Goal: Task Accomplishment & Management: Use online tool/utility

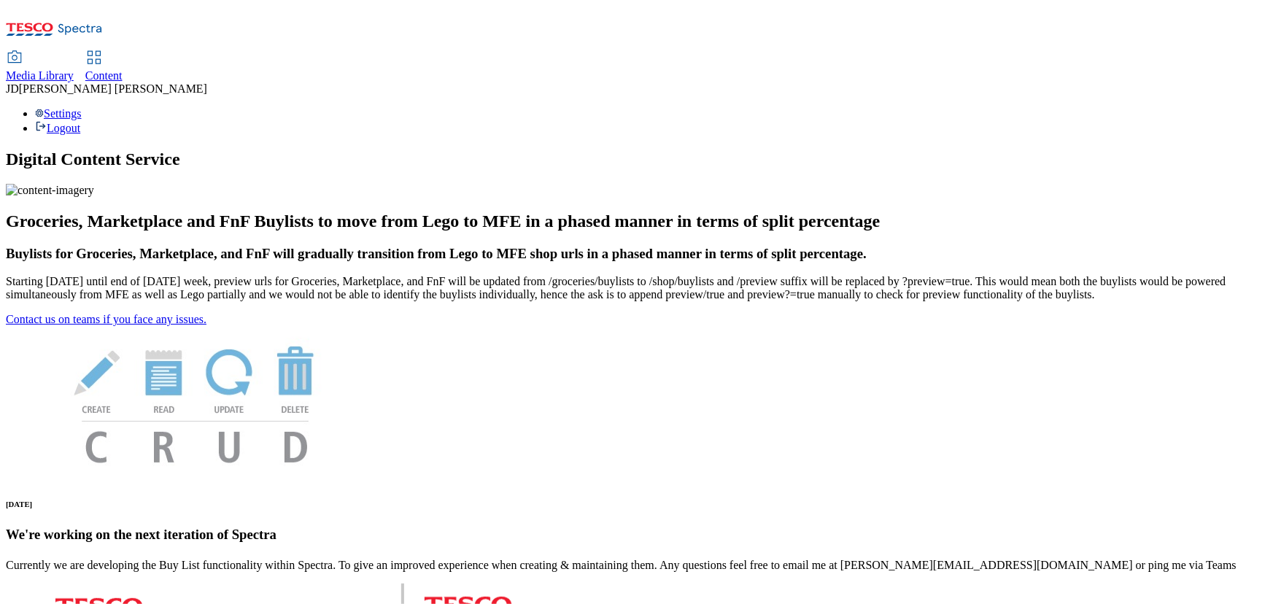
click at [123, 69] on span "Content" at bounding box center [103, 75] width 37 height 12
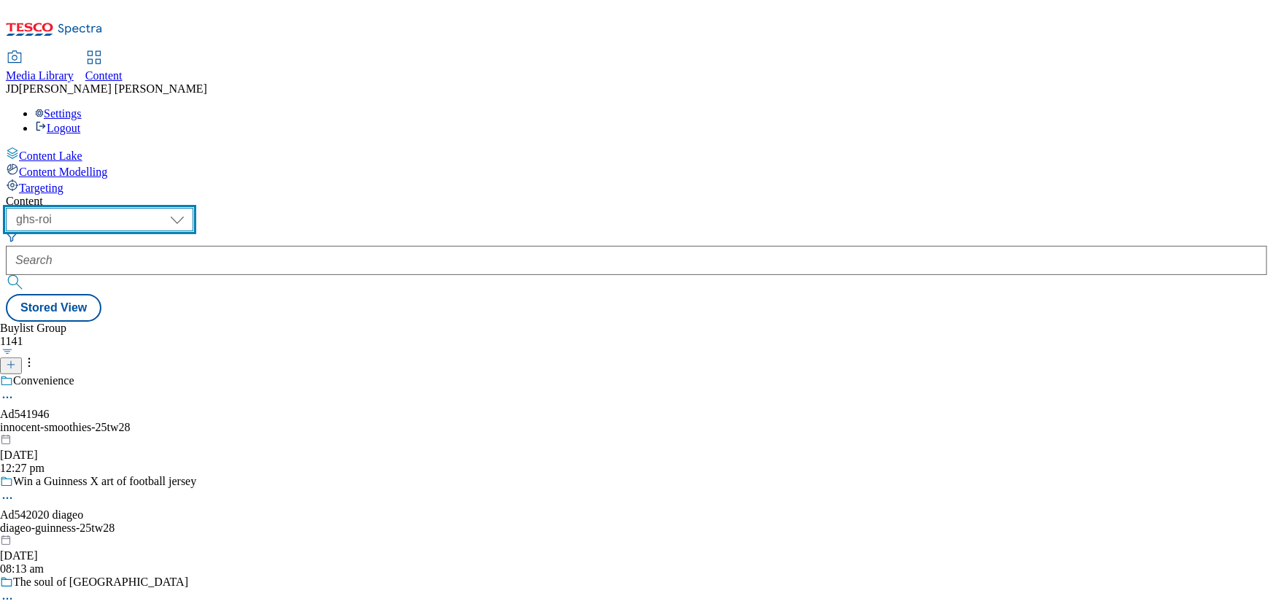
drag, startPoint x: 217, startPoint y: 110, endPoint x: 219, endPoint y: 125, distance: 14.8
click at [193, 208] on select "ghs-roi ghs-uk" at bounding box center [99, 219] width 187 height 23
select select "ghs-uk"
click at [190, 208] on select "ghs-roi ghs-uk" at bounding box center [99, 219] width 187 height 23
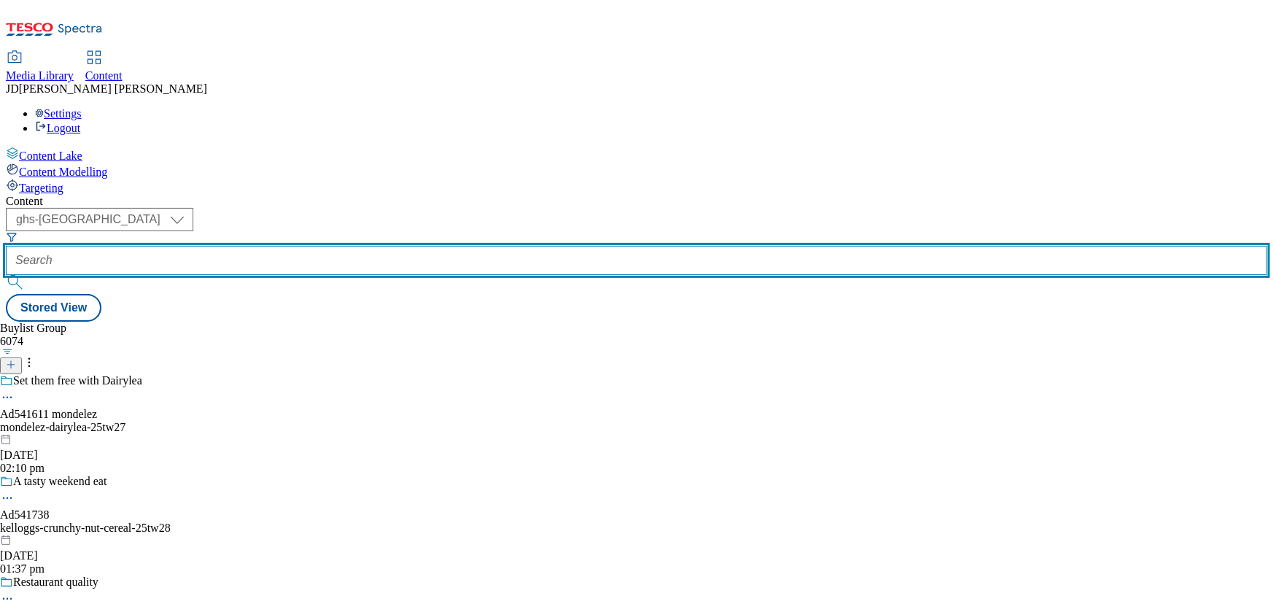
click at [337, 246] on input "text" at bounding box center [636, 260] width 1261 height 29
paste input "new-to-tesco-marketplace"
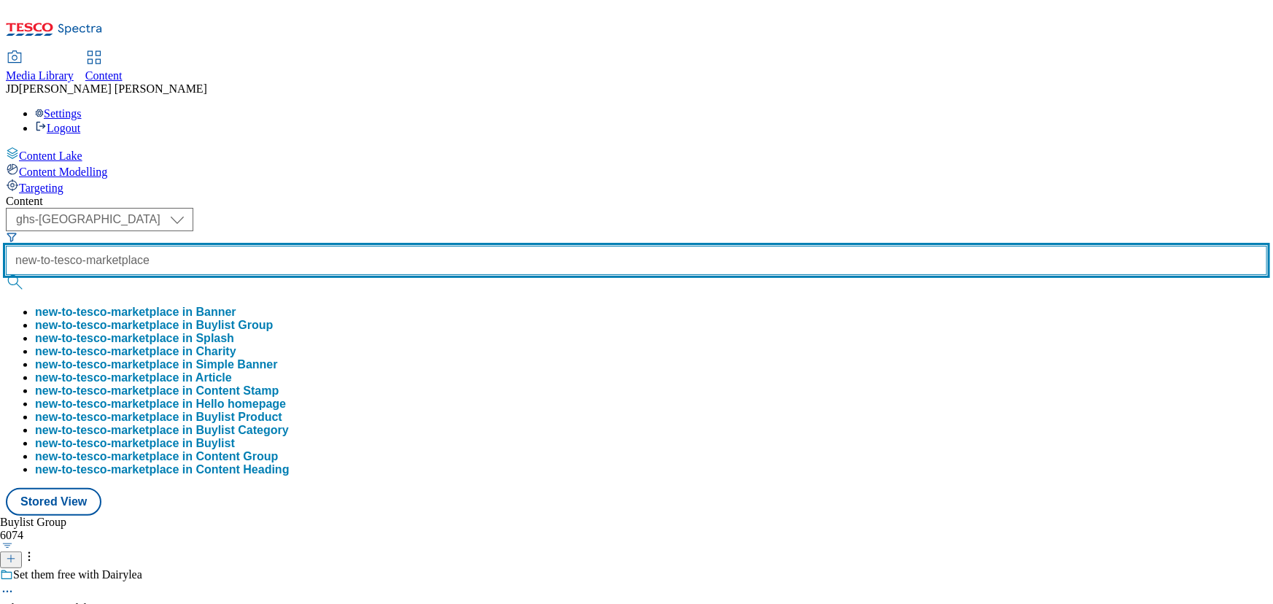
scroll to position [0, 15]
type input "new-to-tesco-marketplace"
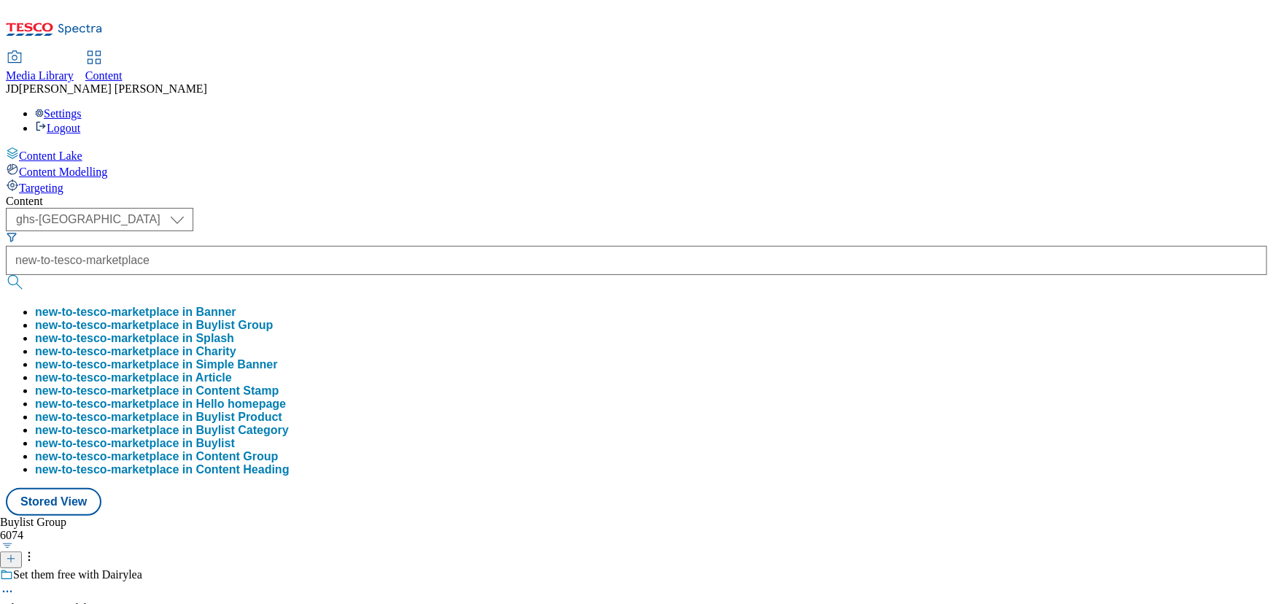
click at [273, 319] on button "new-to-tesco-marketplace in Buylist Group" at bounding box center [154, 325] width 238 height 13
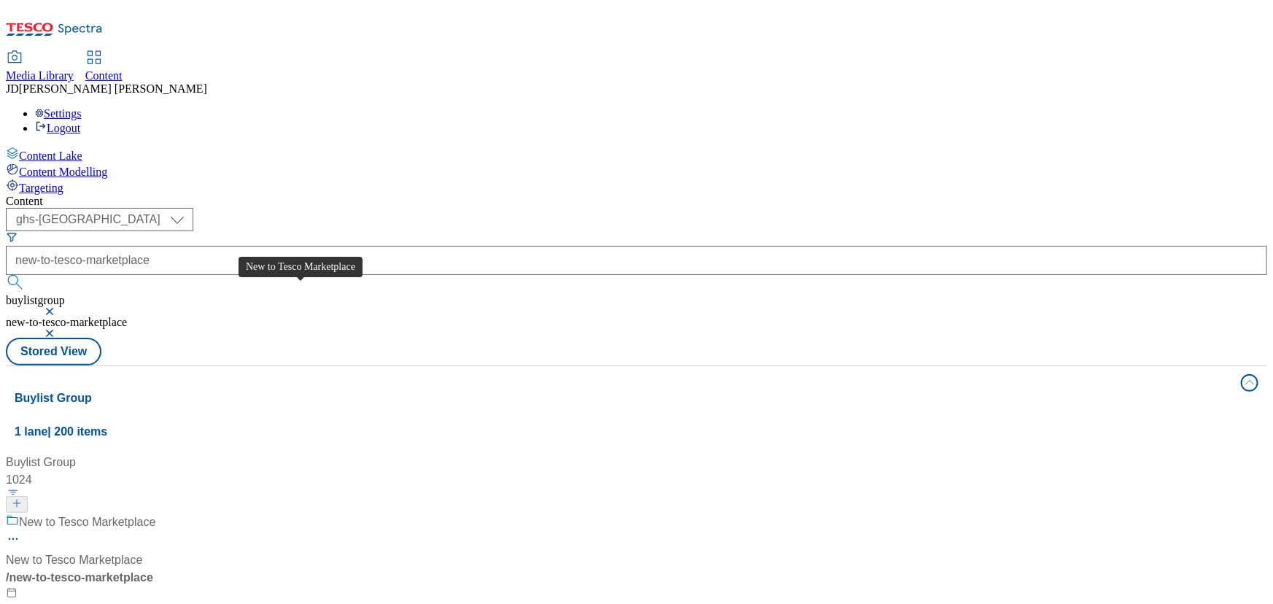
click at [155, 514] on div "New to Tesco Marketplace" at bounding box center [87, 523] width 136 height 18
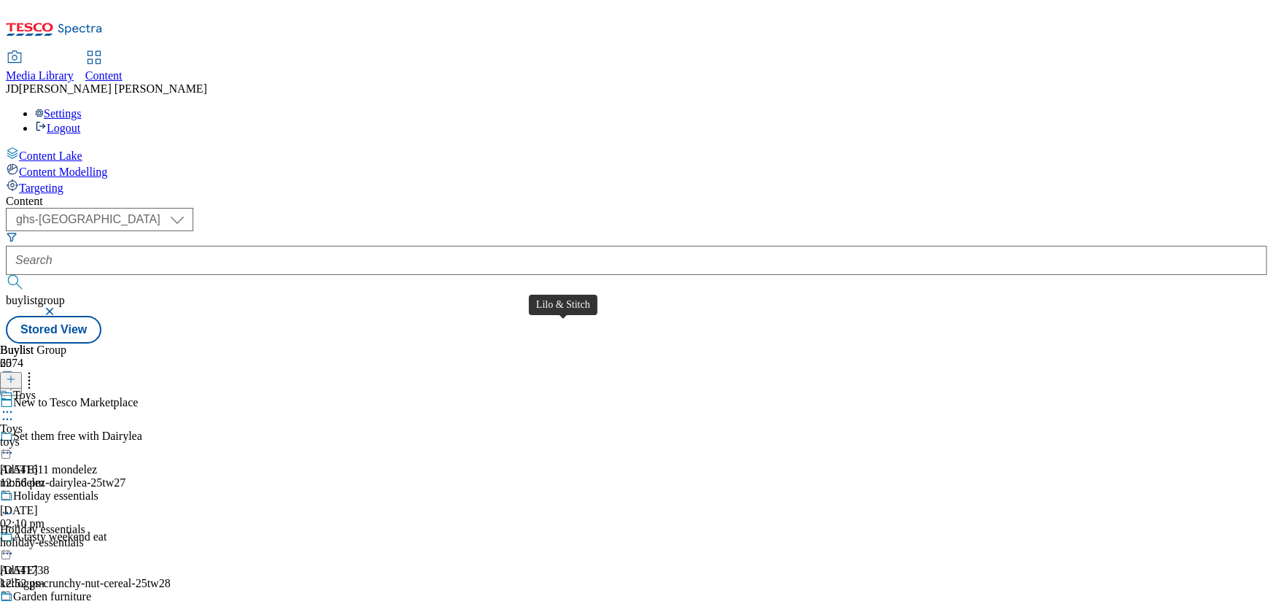
scroll to position [1657, 0]
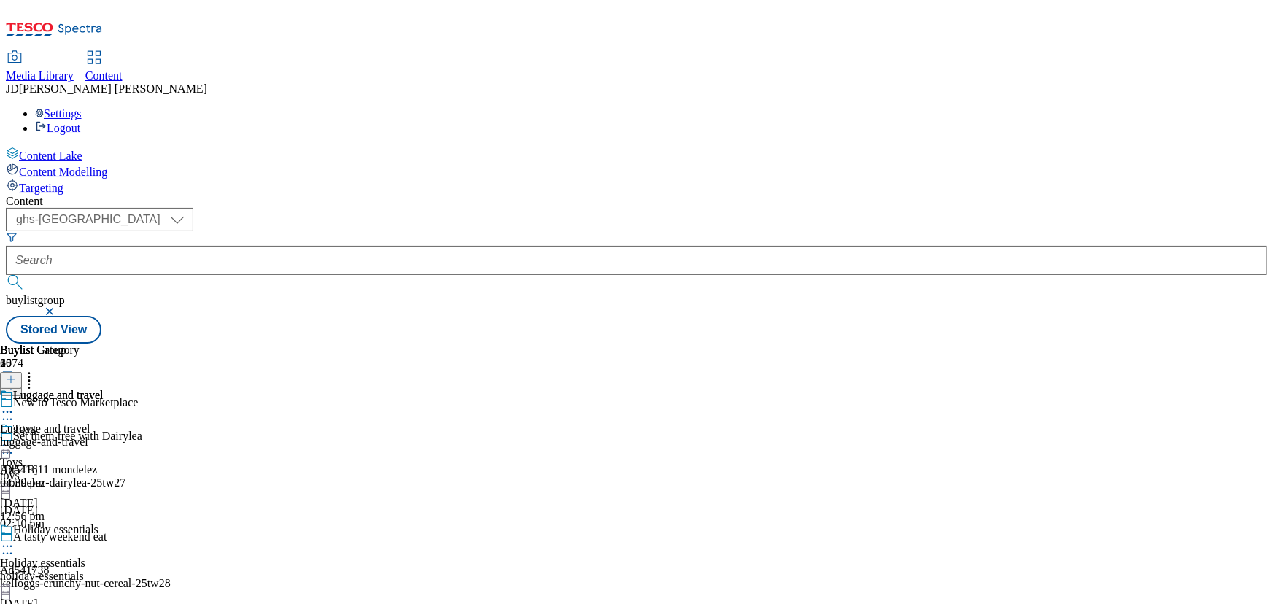
click at [104, 389] on div "Luggage and travel" at bounding box center [52, 406] width 104 height 34
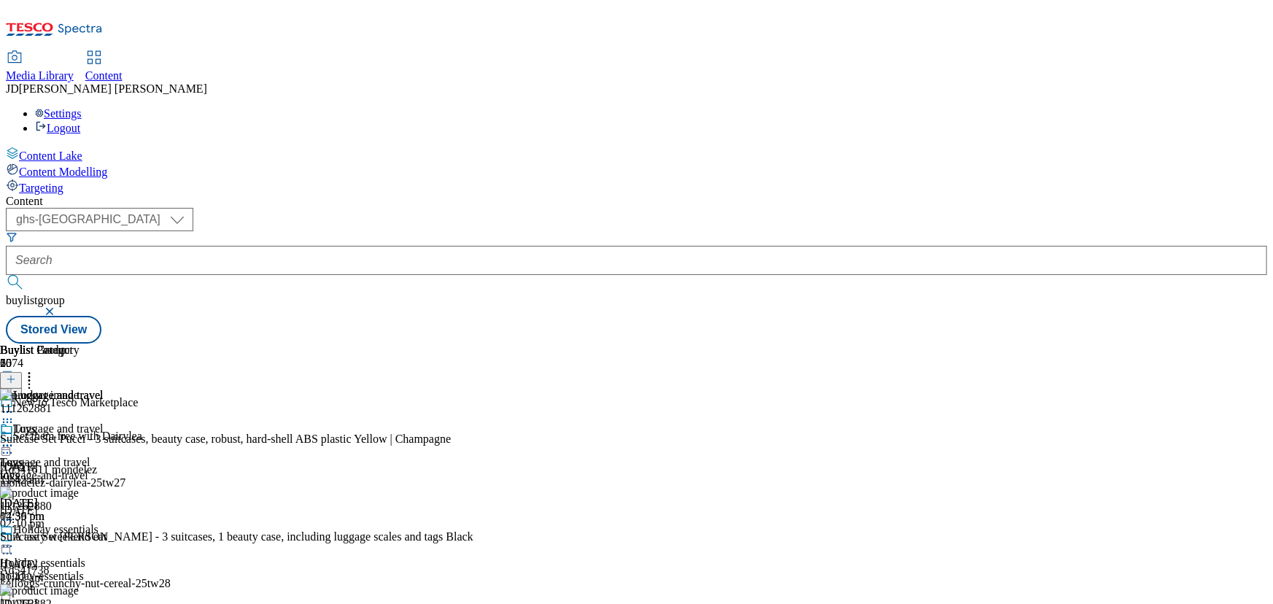
click at [15, 438] on icon at bounding box center [7, 445] width 15 height 15
click at [62, 471] on span "Edit" at bounding box center [53, 476] width 17 height 11
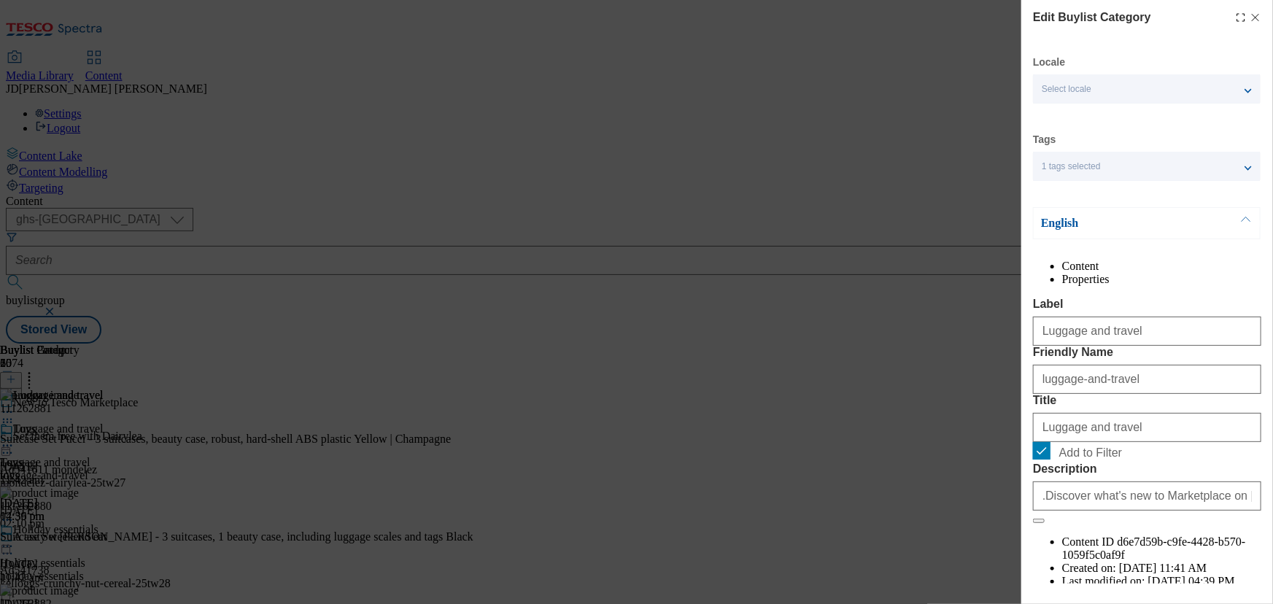
click at [1176, 273] on li "Properties" at bounding box center [1161, 279] width 199 height 13
click at [868, 373] on div "Edit Buylist Category Locale Select locale English Welsh Tags 1 tags selected f…" at bounding box center [636, 302] width 1273 height 604
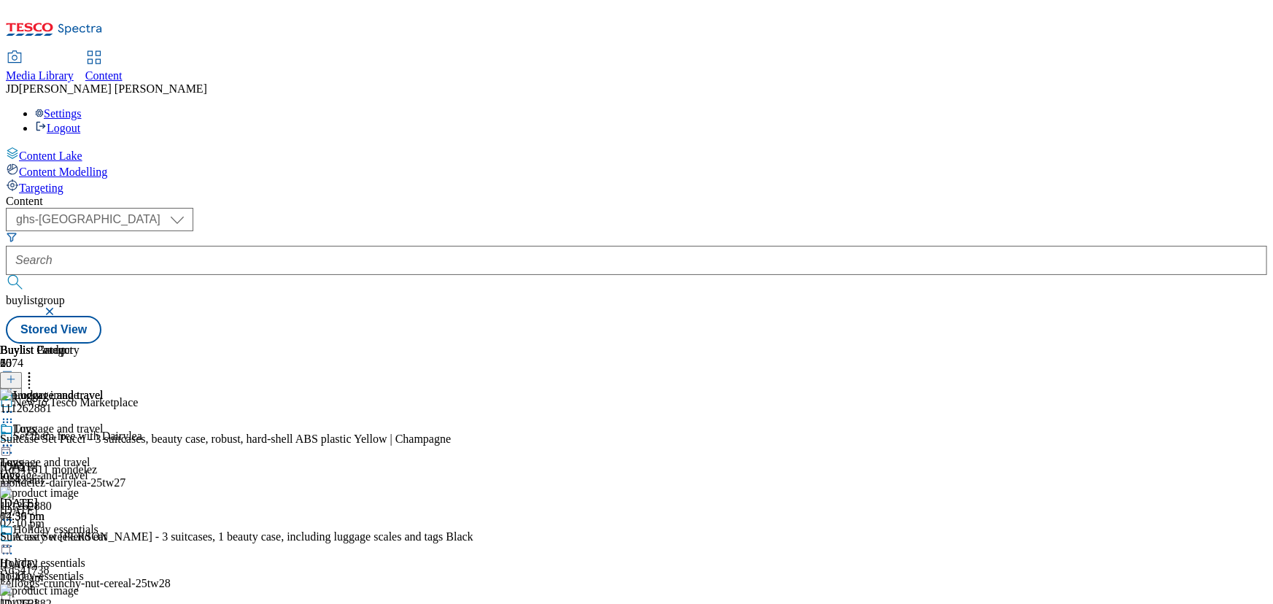
click at [15, 412] on icon at bounding box center [7, 419] width 15 height 15
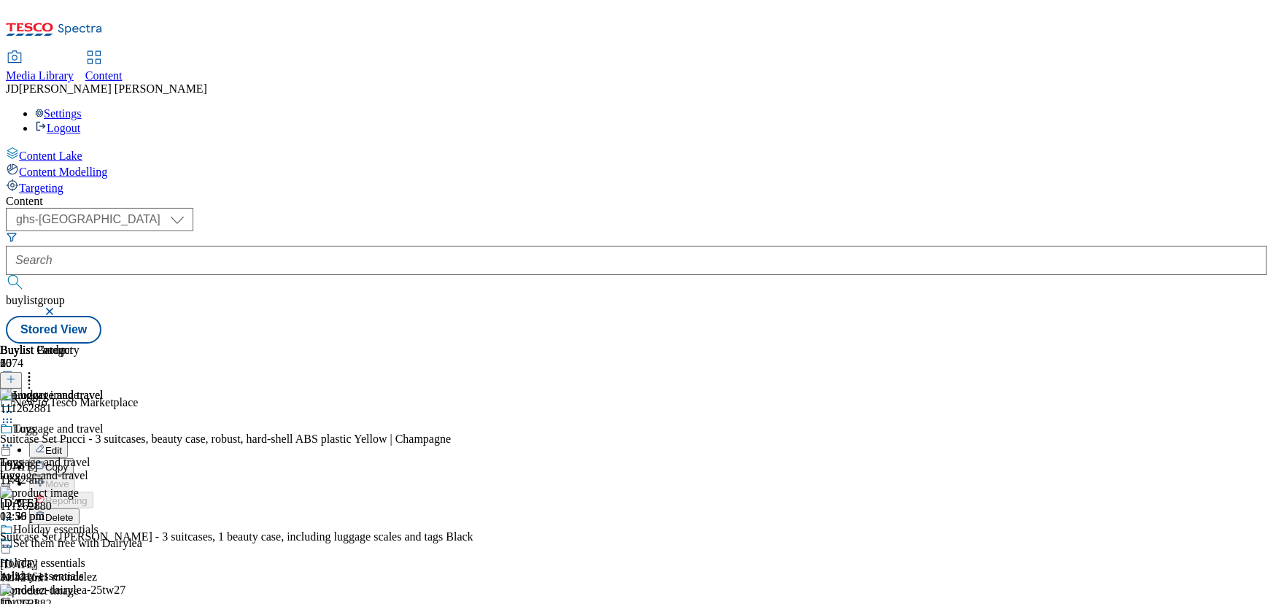
click at [68, 441] on button "Edit" at bounding box center [48, 449] width 39 height 17
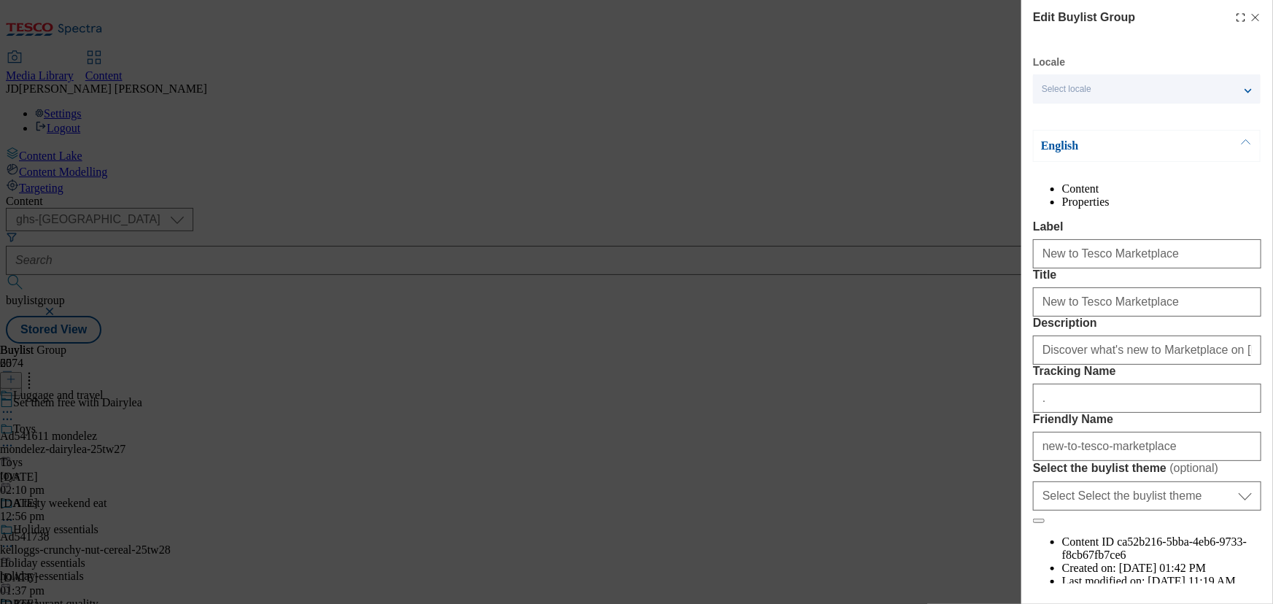
click at [1177, 208] on li "Properties" at bounding box center [1161, 201] width 199 height 13
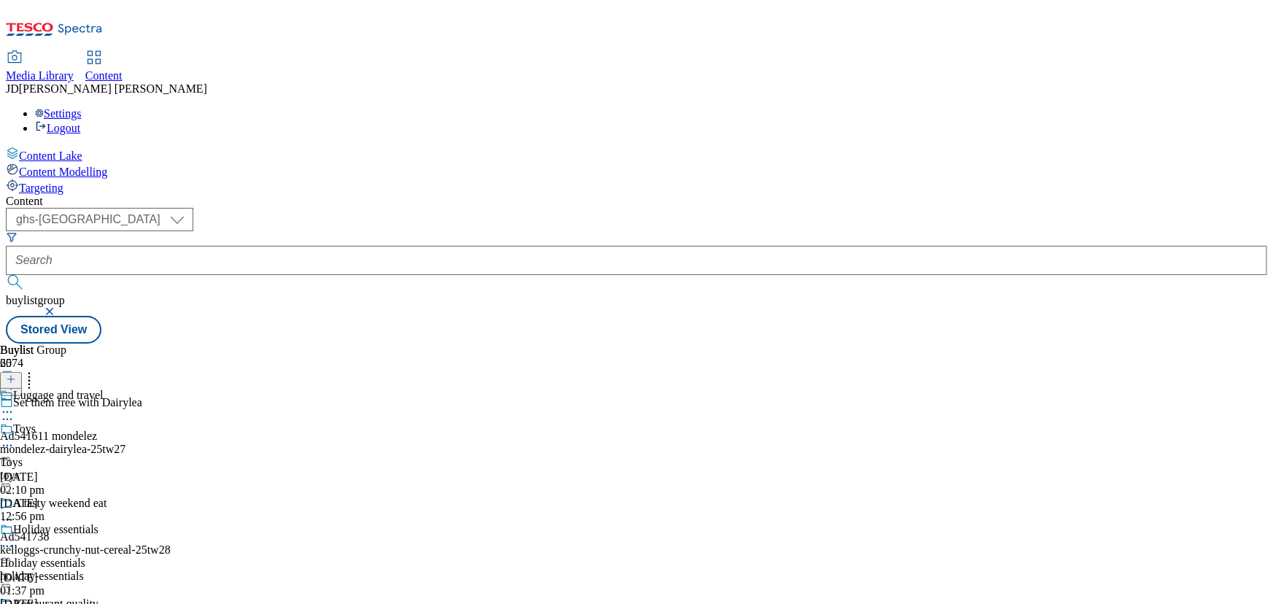
scroll to position [2188, 0]
click at [15, 405] on icon at bounding box center [7, 412] width 15 height 15
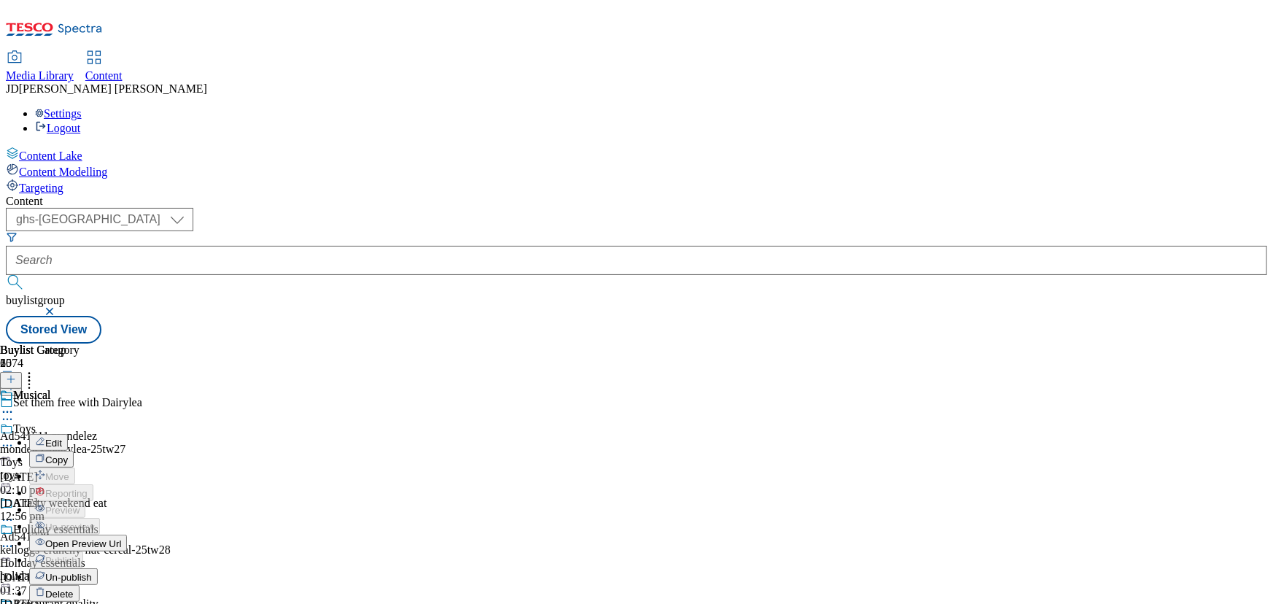
click at [68, 434] on button "Edit" at bounding box center [48, 442] width 39 height 17
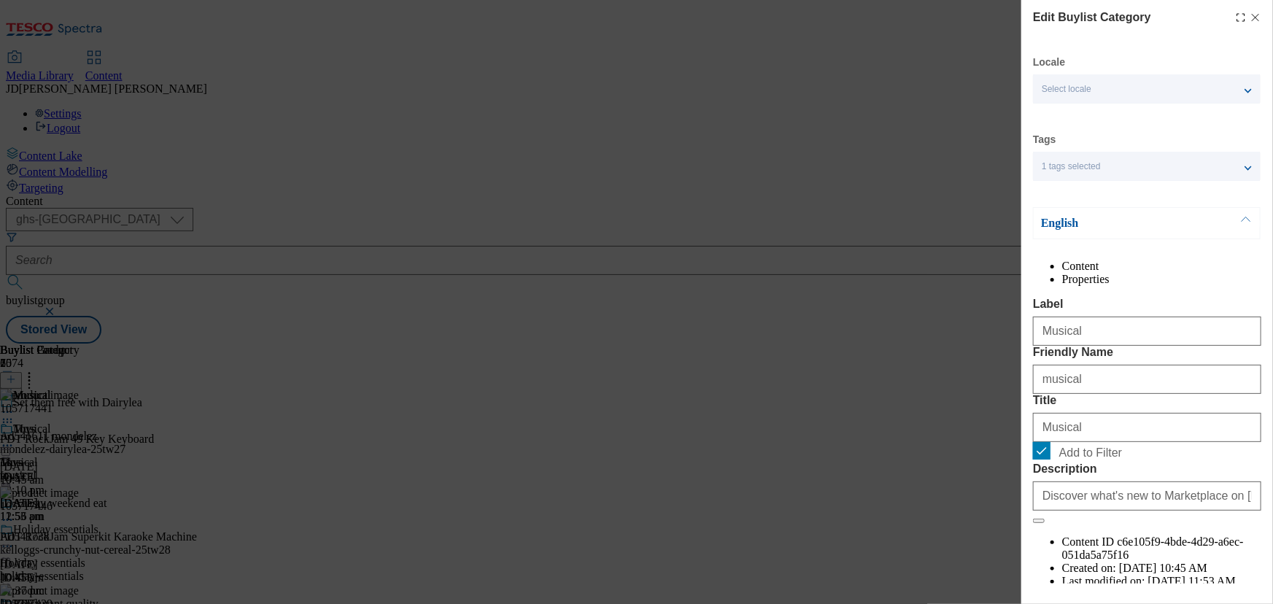
click at [1190, 273] on li "Properties" at bounding box center [1161, 279] width 199 height 13
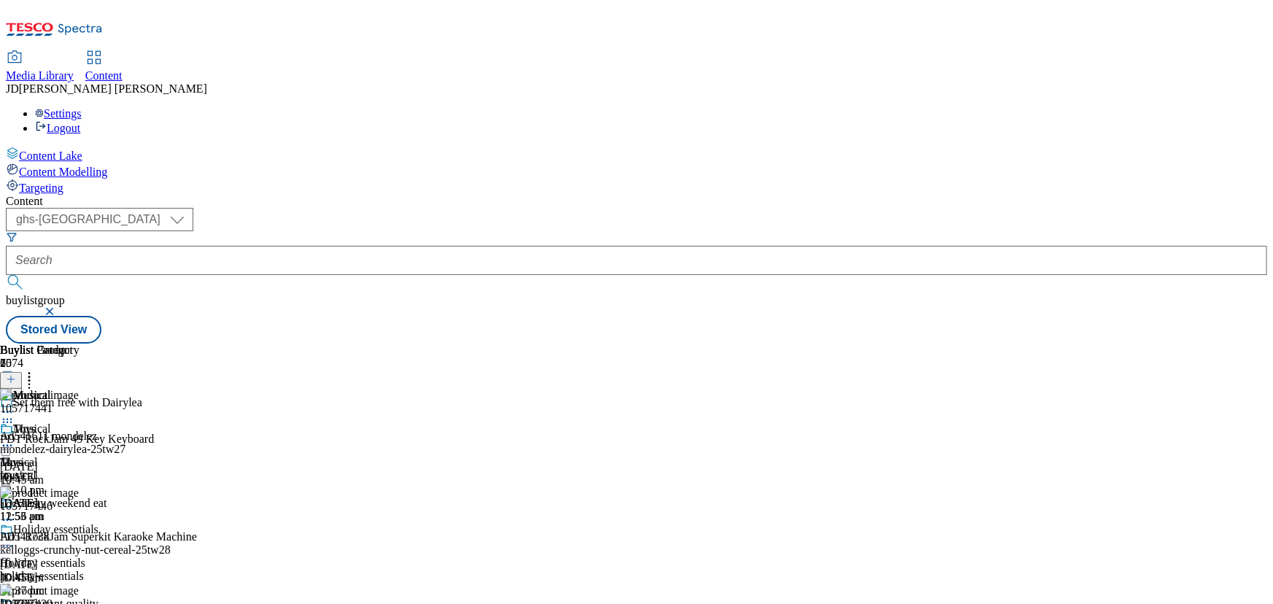
click at [80, 422] on div "Musical Musical musical 15 Jul 2025 11:53 am" at bounding box center [40, 472] width 80 height 101
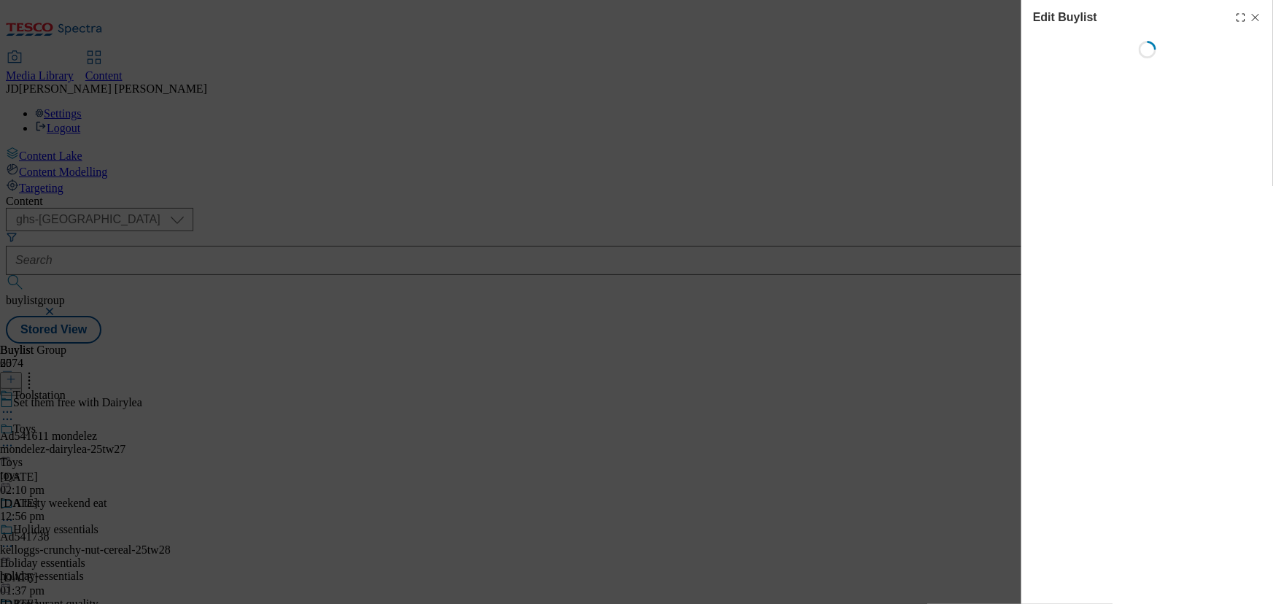
select select "evergreen"
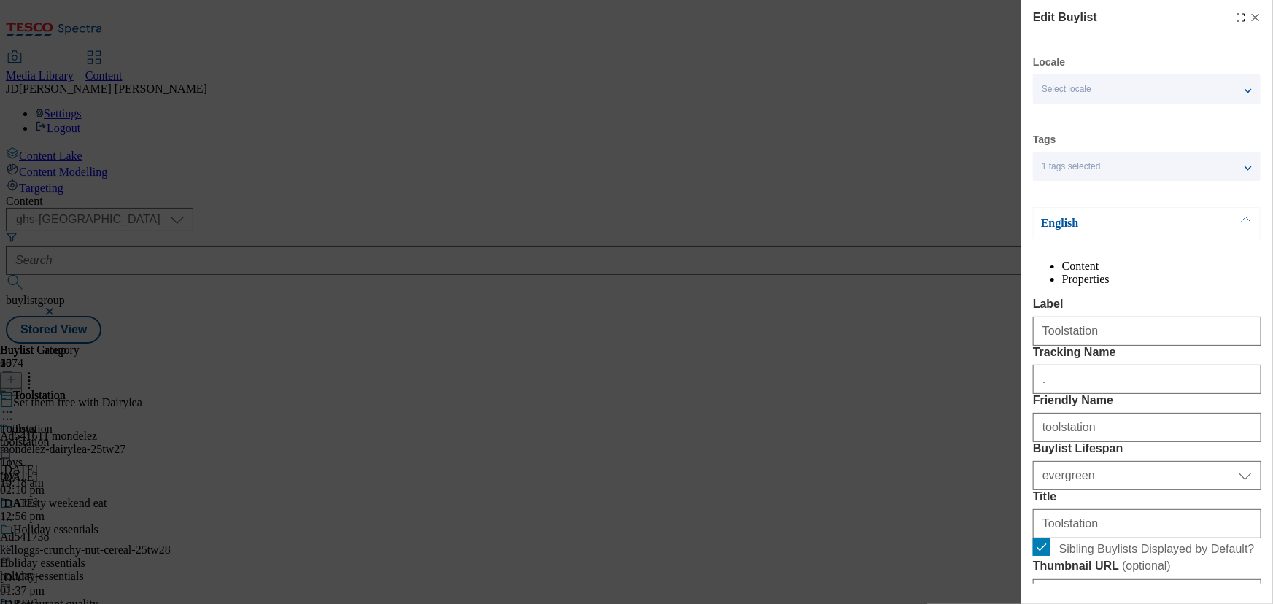
select select "Banner"
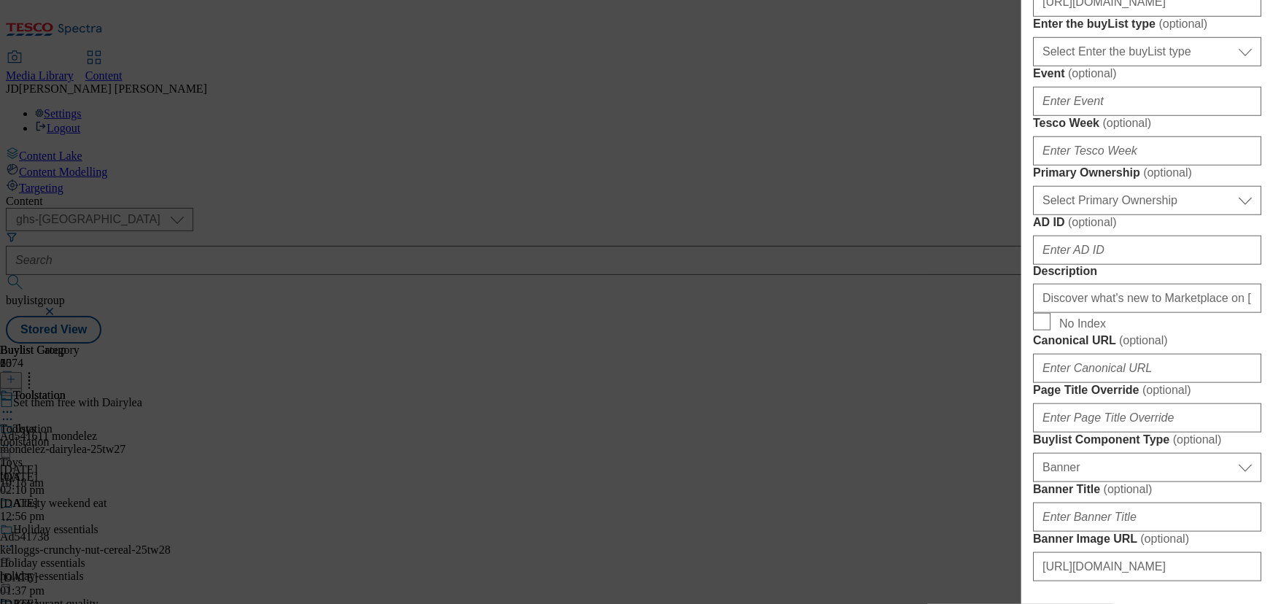
scroll to position [597, 0]
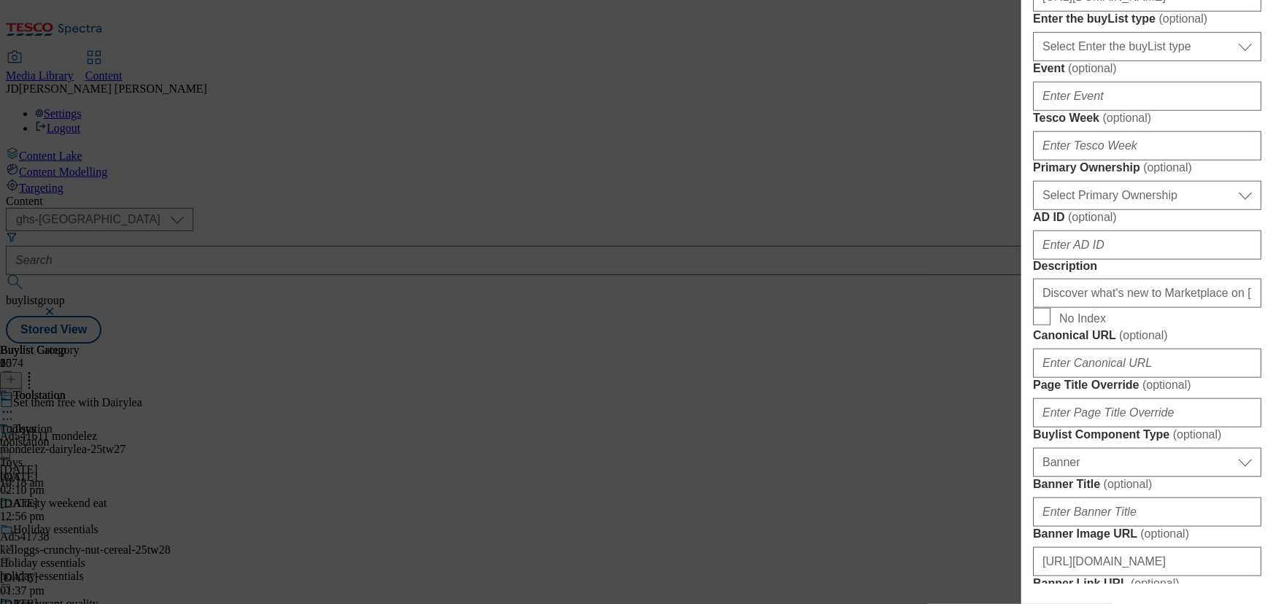
click at [797, 474] on div "Edit Buylist Locale Select locale English Welsh Tags 1 tags selected fnf market…" at bounding box center [636, 302] width 1273 height 604
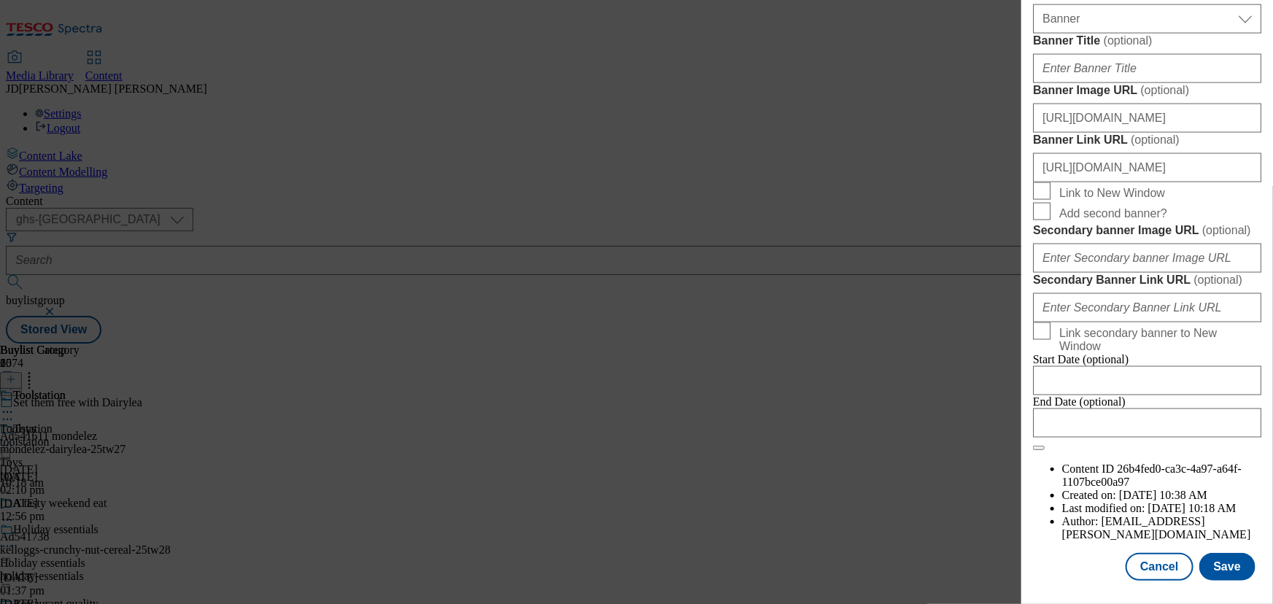
scroll to position [1524, 0]
